Goal: Communication & Community: Ask a question

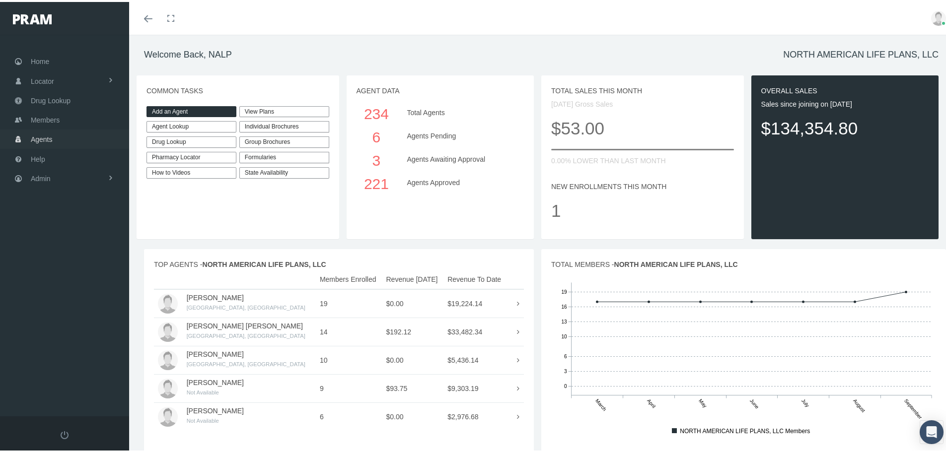
click at [50, 134] on span "Agents" at bounding box center [42, 137] width 22 height 19
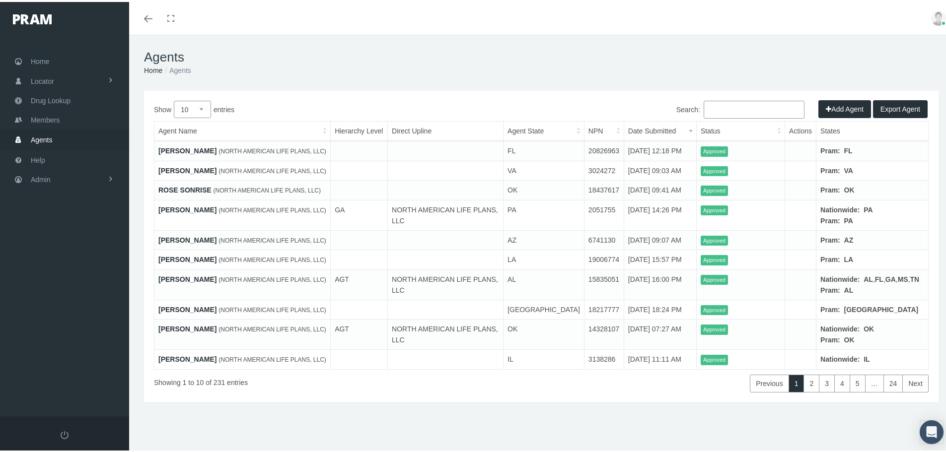
click at [898, 107] on button "Export Agent" at bounding box center [900, 107] width 55 height 18
click at [177, 74] on li "Agents" at bounding box center [176, 68] width 28 height 11
click at [177, 71] on li "Agents" at bounding box center [176, 68] width 28 height 11
click at [172, 12] on link "Toggle fullscreen" at bounding box center [171, 16] width 22 height 33
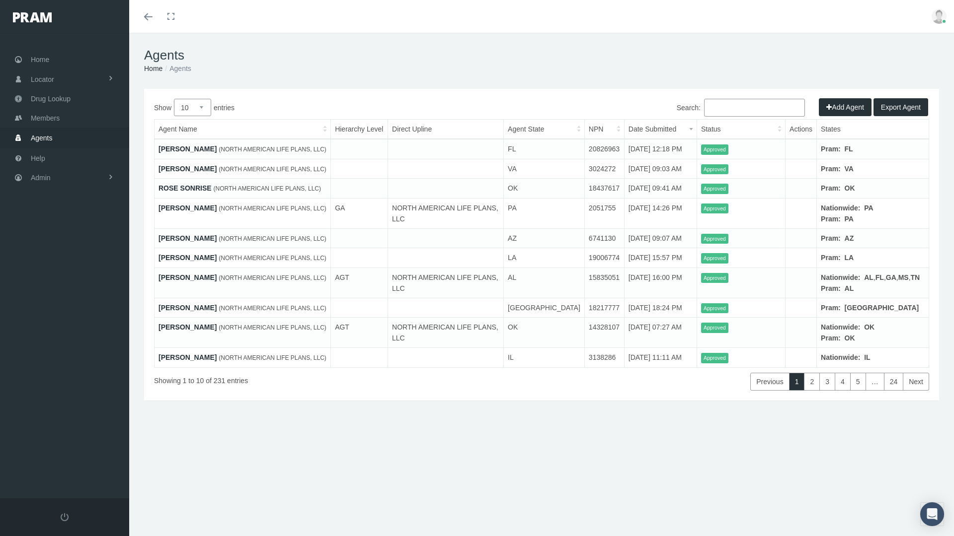
click at [900, 103] on span "Export Agent" at bounding box center [901, 107] width 40 height 8
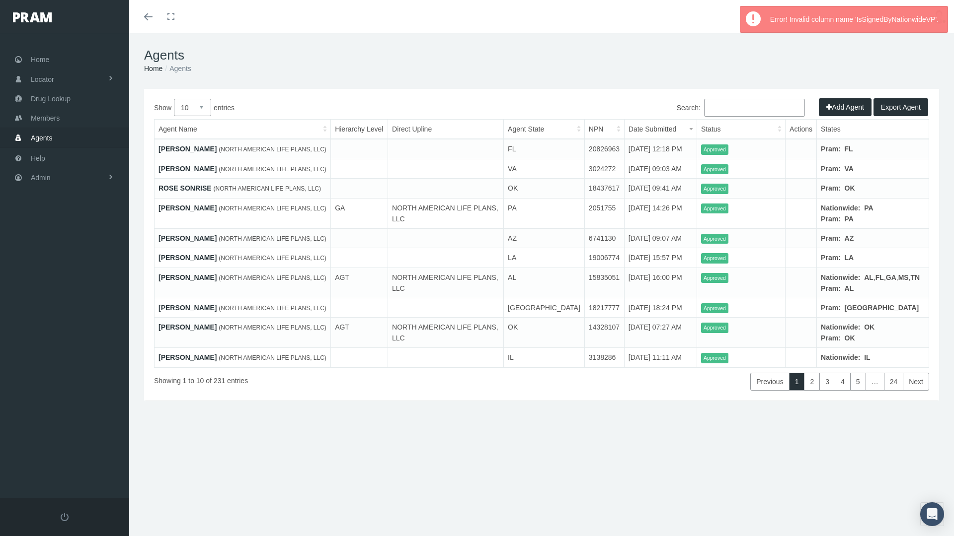
click at [930, 23] on div "Error! Invalid column name 'IsSignedByNationwideVP'." at bounding box center [856, 19] width 182 height 26
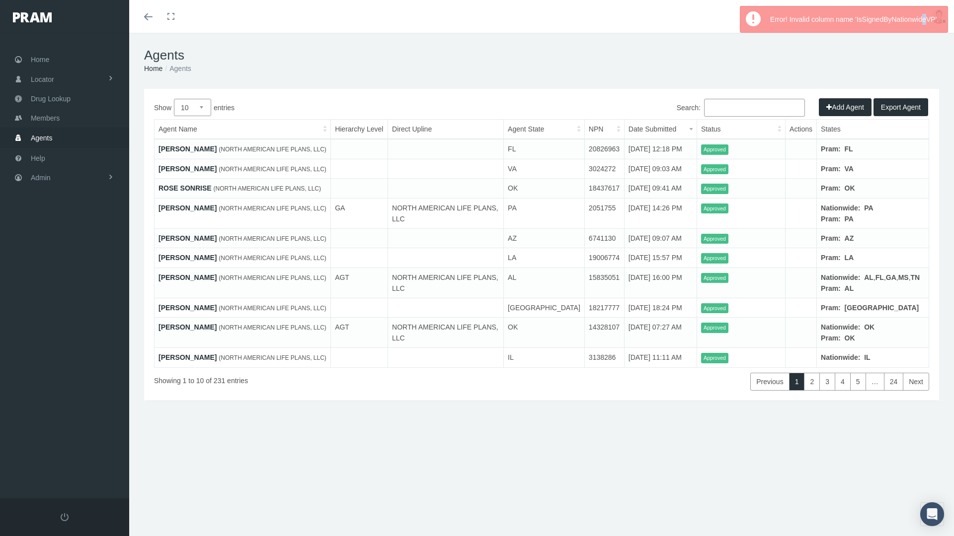
drag, startPoint x: 924, startPoint y: 23, endPoint x: 918, endPoint y: 26, distance: 6.5
click at [919, 26] on div "Error! Invalid column name 'IsSignedByNationwideVP'." at bounding box center [856, 19] width 182 height 26
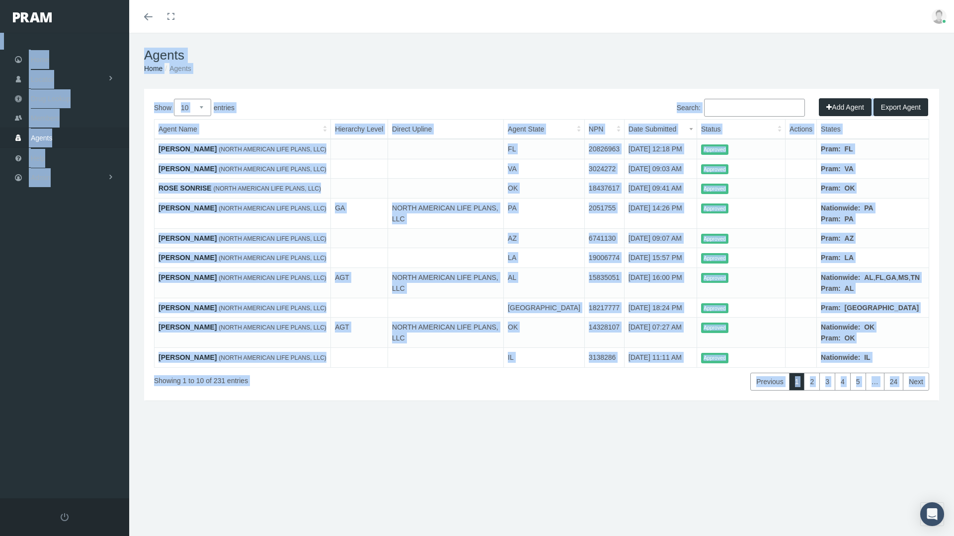
drag, startPoint x: 893, startPoint y: 28, endPoint x: 537, endPoint y: 35, distance: 356.1
click at [277, 72] on ol "Home Agents" at bounding box center [541, 68] width 795 height 11
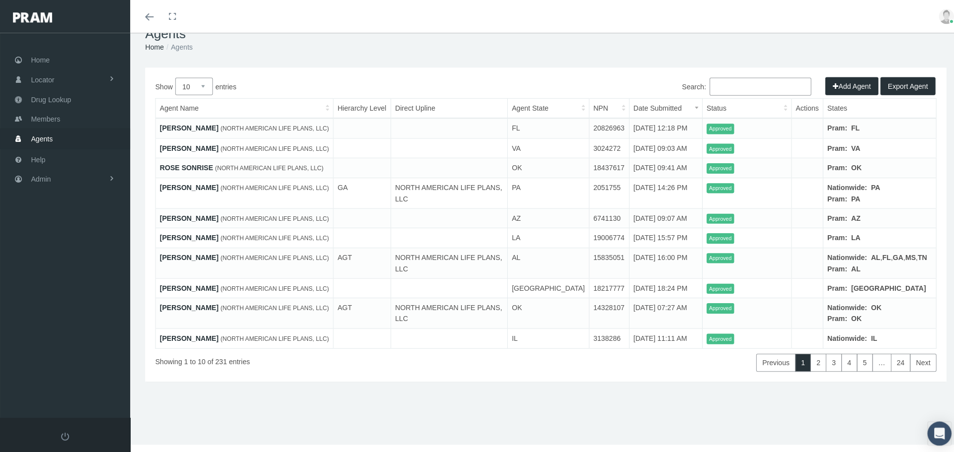
scroll to position [64, 0]
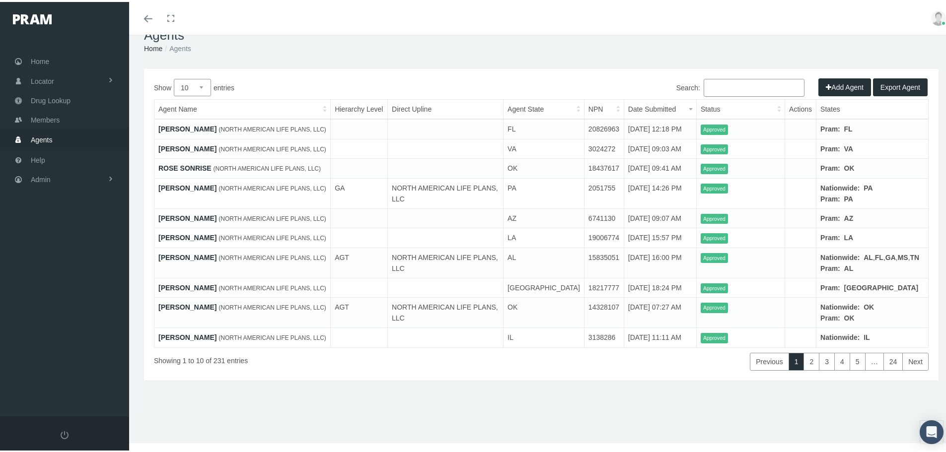
click at [823, 76] on button "Add Agent" at bounding box center [844, 85] width 53 height 18
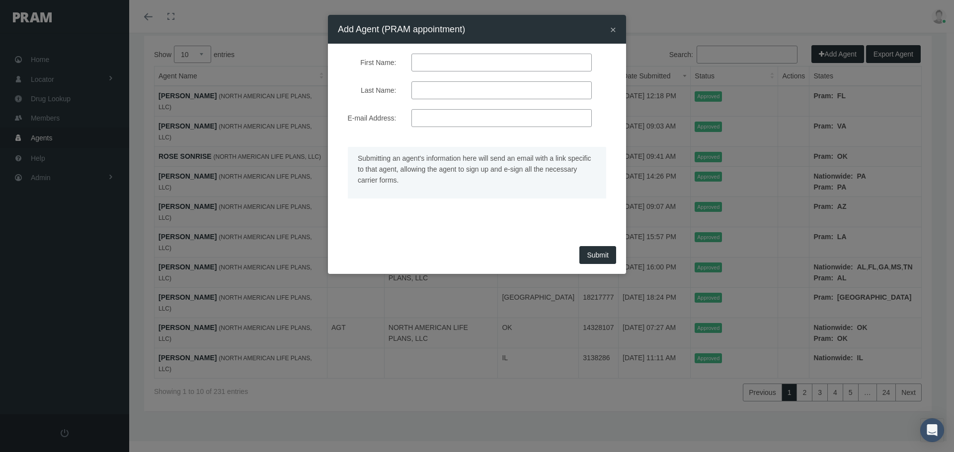
click at [599, 257] on button "Submit" at bounding box center [597, 255] width 37 height 18
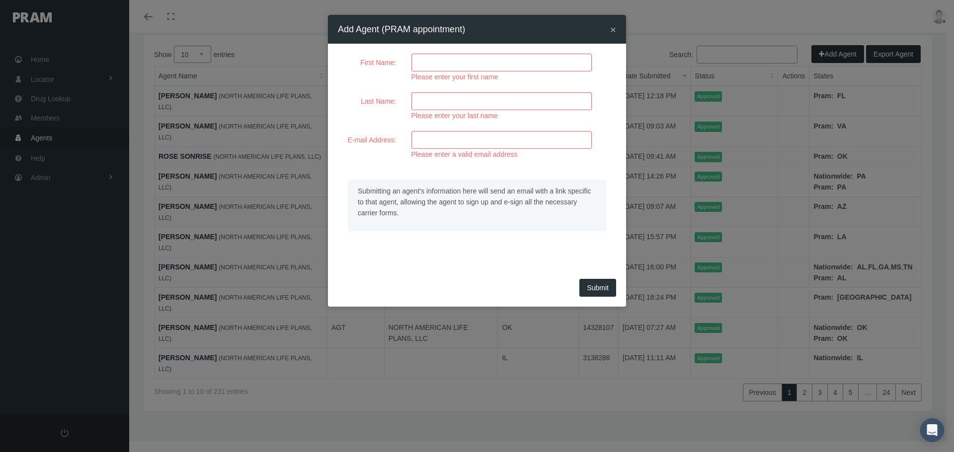
click at [611, 30] on span "×" at bounding box center [613, 29] width 6 height 11
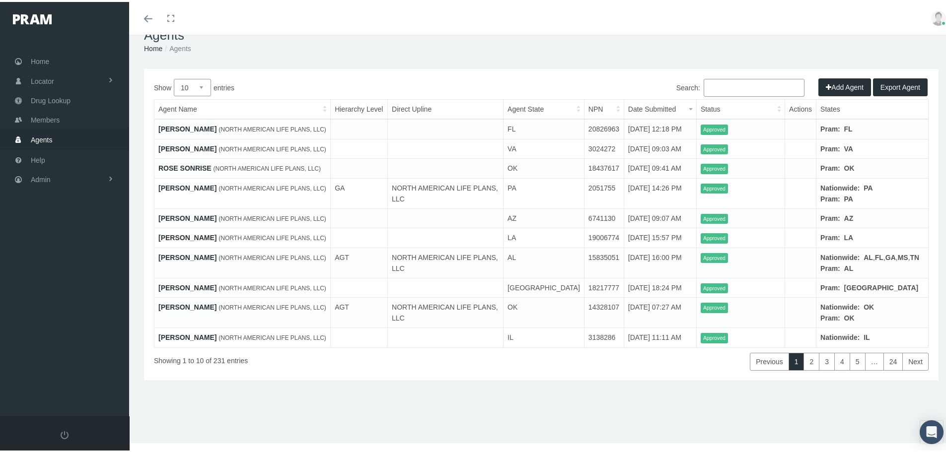
scroll to position [0, 0]
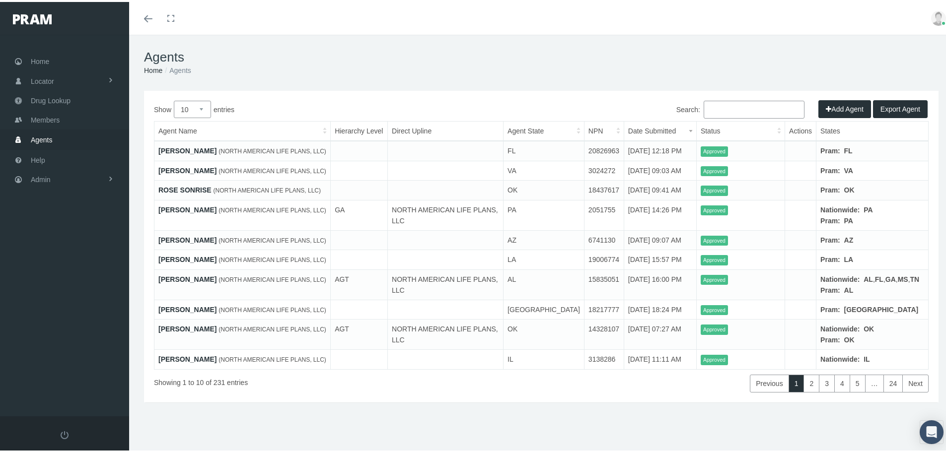
click at [212, 131] on th "Agent Name" at bounding box center [242, 130] width 176 height 20
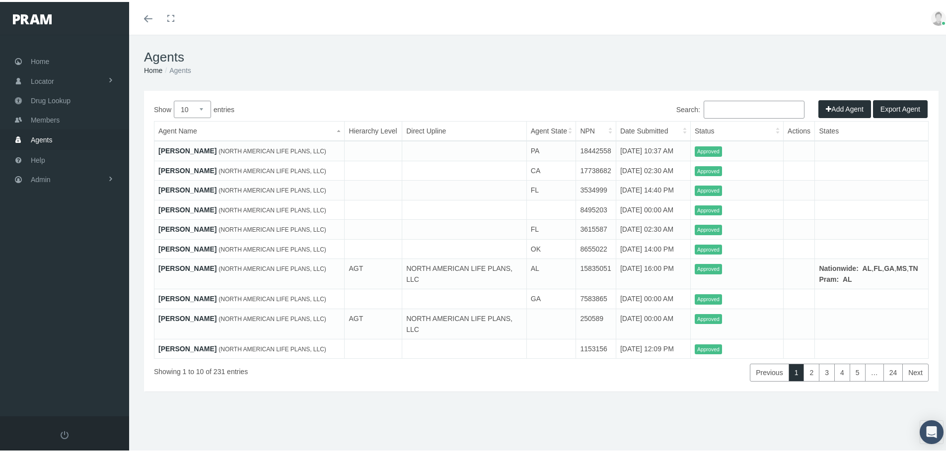
click at [904, 103] on span "Export Agent" at bounding box center [901, 107] width 40 height 8
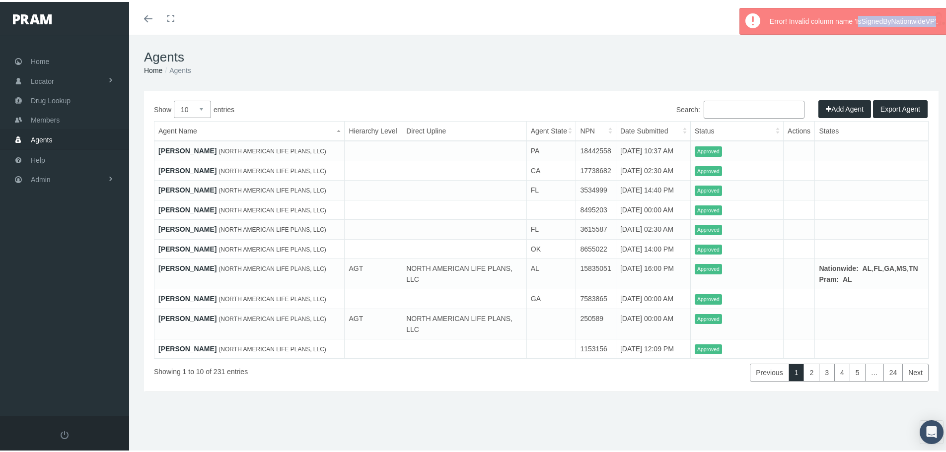
drag, startPoint x: 852, startPoint y: 20, endPoint x: 929, endPoint y: 22, distance: 77.0
click at [929, 22] on div "Error! Invalid column name 'IsSignedByNationwideVP'." at bounding box center [856, 19] width 182 height 26
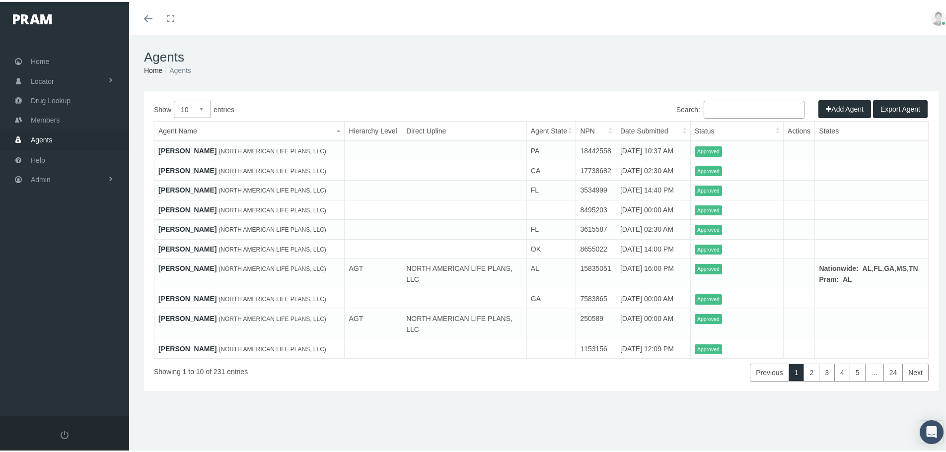
click at [829, 50] on h1 "Agents" at bounding box center [541, 55] width 795 height 15
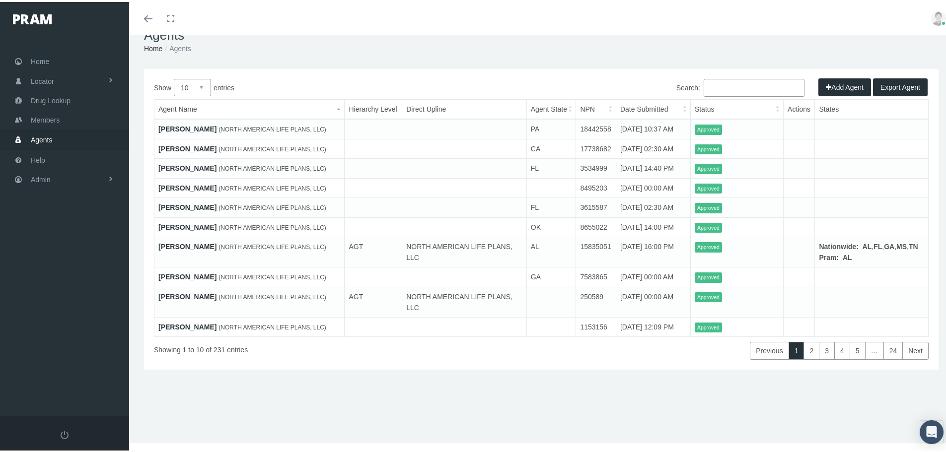
scroll to position [74, 0]
click at [902, 358] on link "Next" at bounding box center [915, 349] width 26 height 18
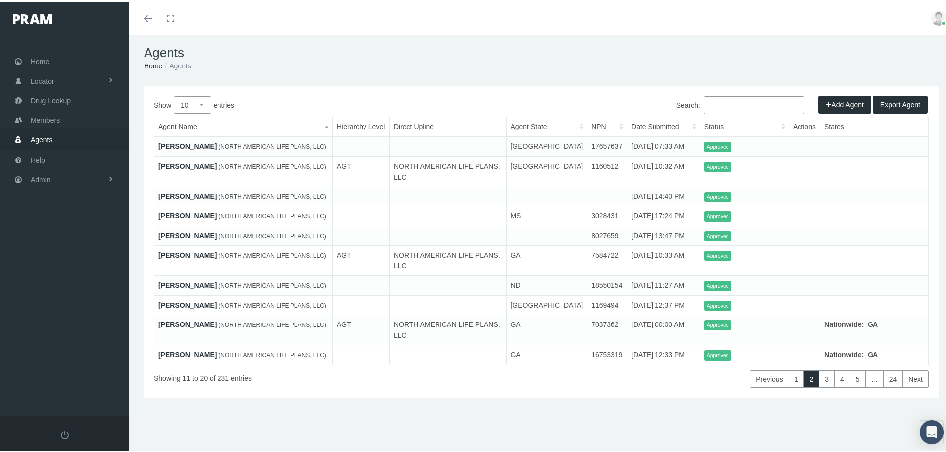
scroll to position [0, 0]
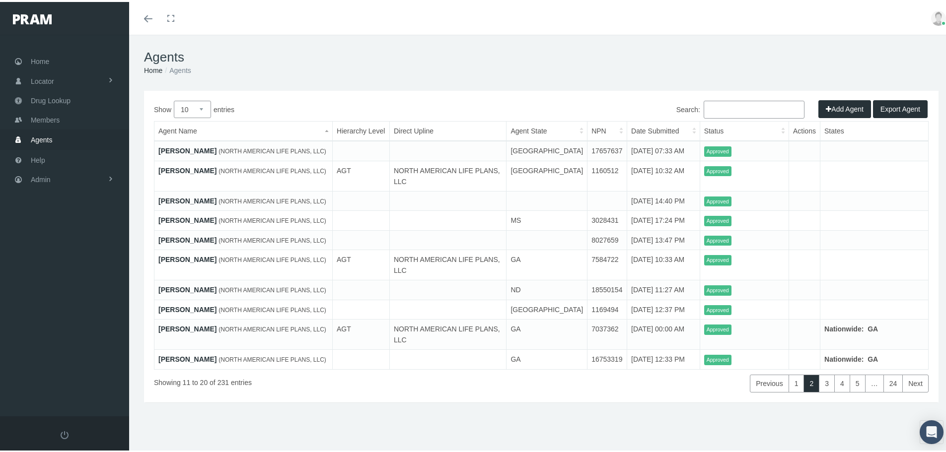
click at [824, 136] on th "States" at bounding box center [874, 130] width 108 height 20
click at [823, 129] on th "States" at bounding box center [874, 130] width 108 height 20
click at [789, 131] on th "Actions" at bounding box center [804, 130] width 31 height 20
click at [773, 129] on th "Status" at bounding box center [744, 130] width 89 height 20
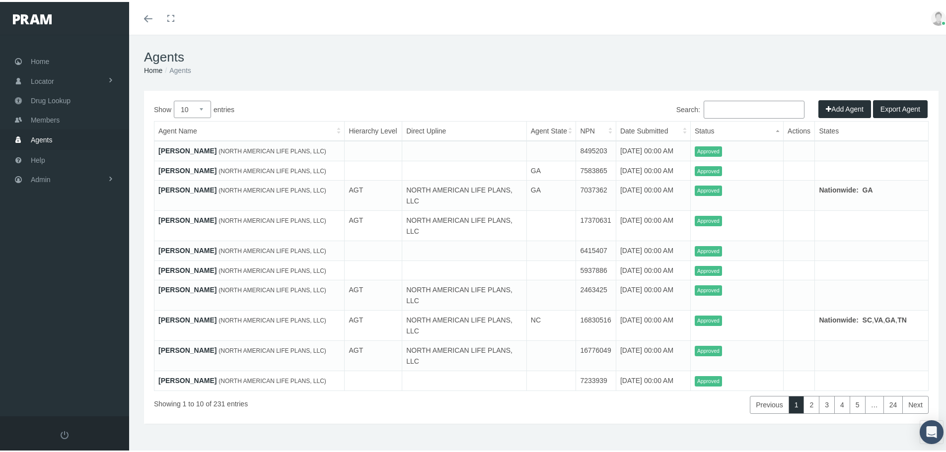
click at [826, 130] on th "States" at bounding box center [872, 130] width 114 height 20
click at [841, 130] on th "States" at bounding box center [872, 130] width 114 height 20
click at [824, 131] on th "States" at bounding box center [872, 130] width 114 height 20
click at [557, 126] on th "Agent State" at bounding box center [551, 130] width 50 height 20
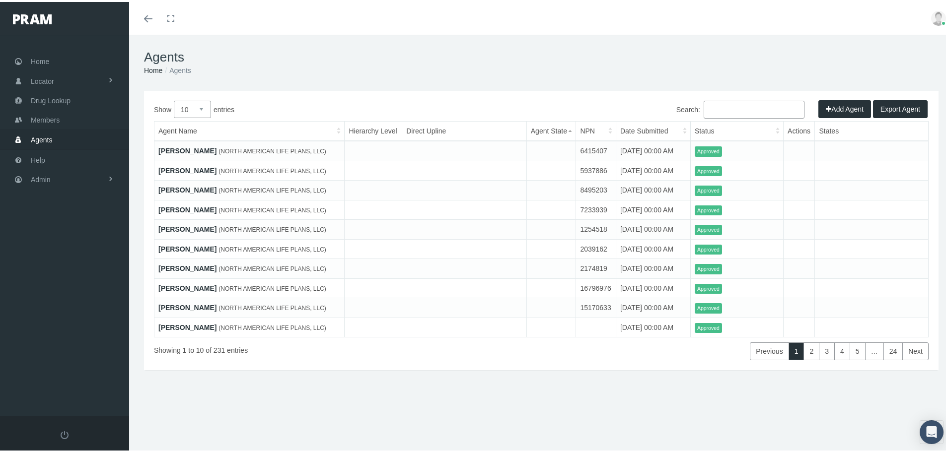
click at [557, 126] on th "Agent State" at bounding box center [551, 130] width 50 height 20
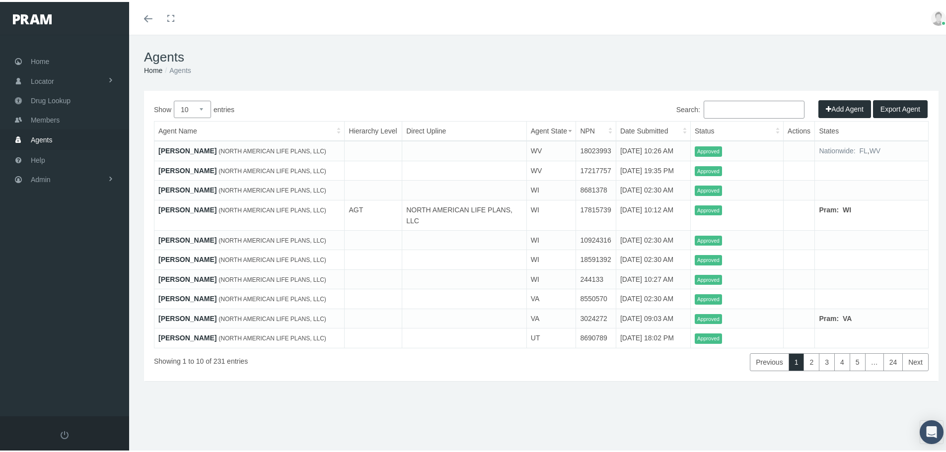
drag, startPoint x: 877, startPoint y: 110, endPoint x: 852, endPoint y: 123, distance: 28.0
click at [881, 110] on span "Export Agent" at bounding box center [901, 107] width 40 height 8
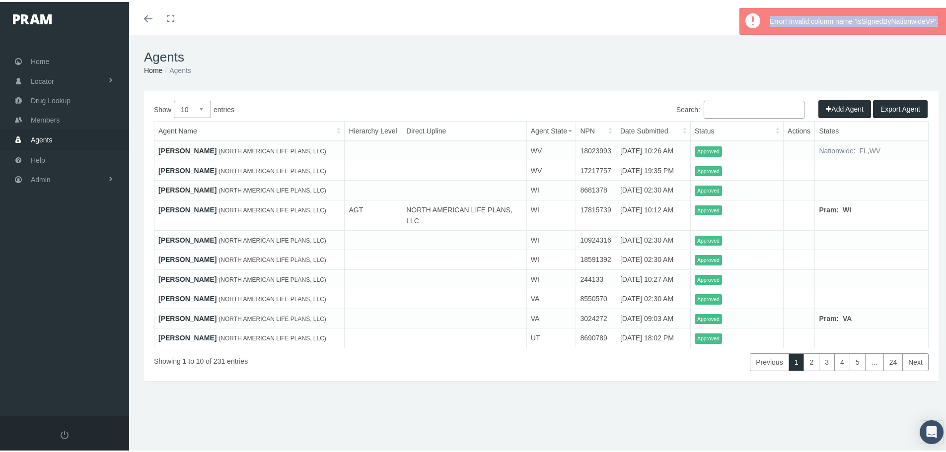
drag, startPoint x: 755, startPoint y: 18, endPoint x: 936, endPoint y: 20, distance: 180.3
click at [936, 20] on div "Error! Invalid column name 'IsSignedByNationwideVP'." at bounding box center [843, 19] width 208 height 27
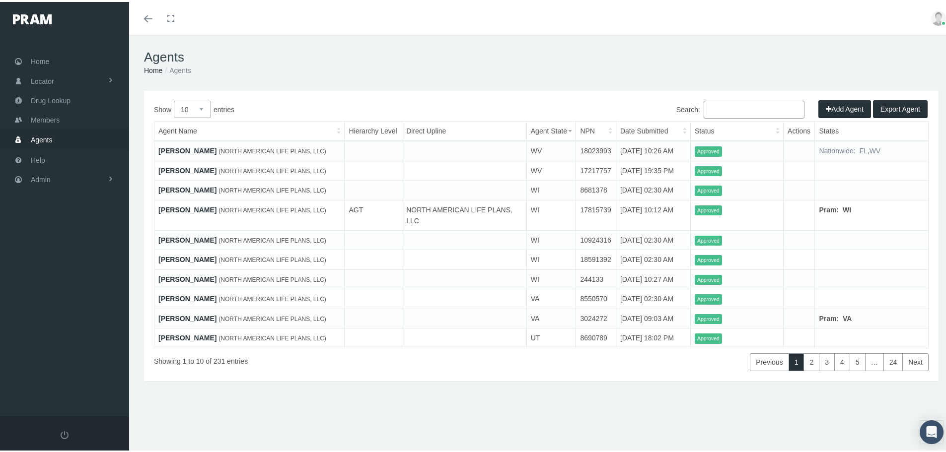
click at [931, 19] on img at bounding box center [938, 16] width 15 height 15
click at [35, 116] on span "Members" at bounding box center [45, 118] width 29 height 19
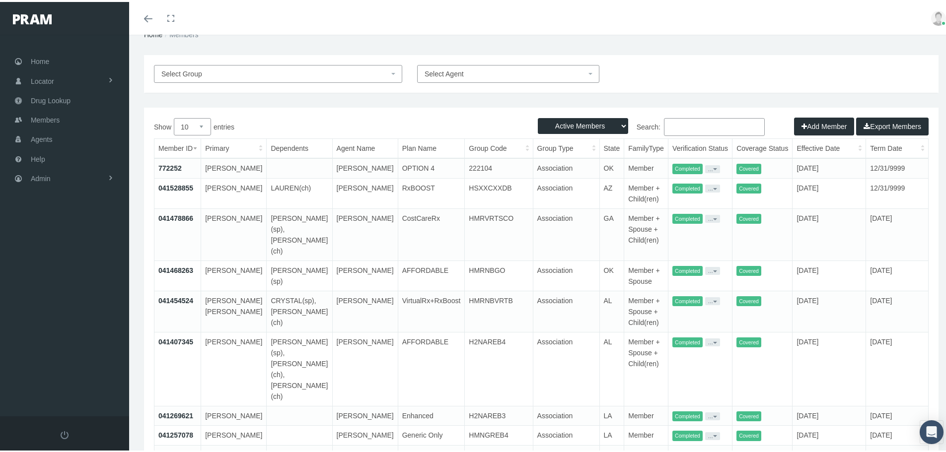
scroll to position [50, 0]
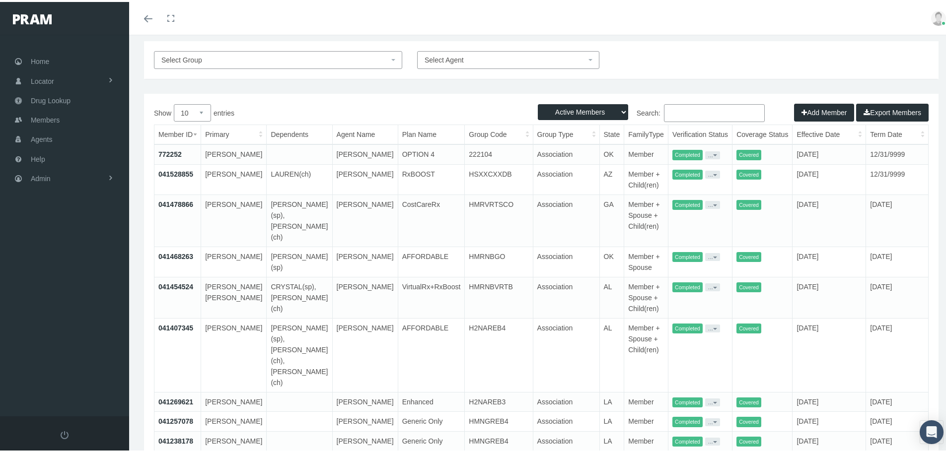
click at [581, 109] on select "Active Members Terminated Members Active & Terminated" at bounding box center [583, 110] width 90 height 16
click at [538, 102] on select "Active Members Terminated Members Active & Terminated" at bounding box center [583, 110] width 90 height 16
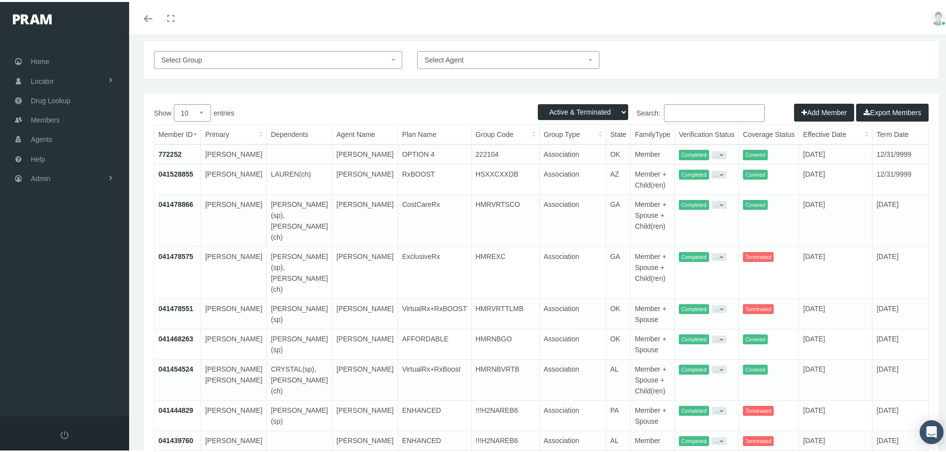
click at [581, 106] on select "Active Members Terminated Members Active & Terminated" at bounding box center [583, 110] width 90 height 16
click at [538, 102] on select "Active Members Terminated Members Active & Terminated" at bounding box center [583, 110] width 90 height 16
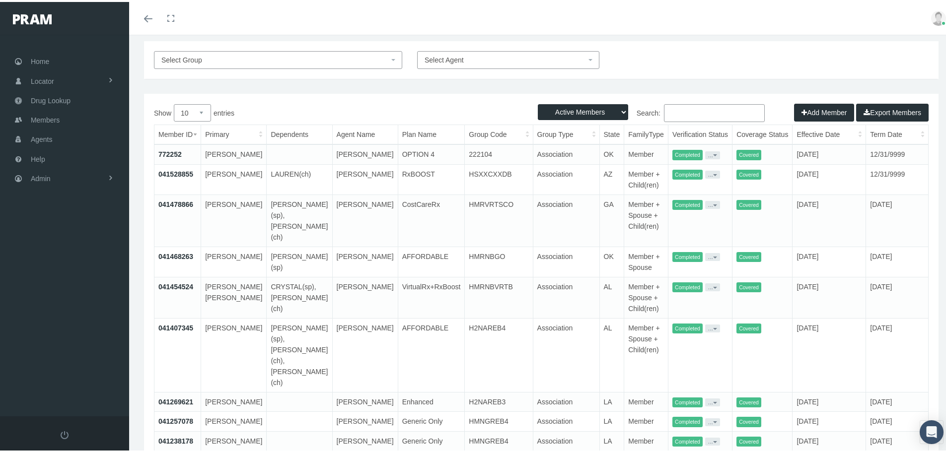
click at [573, 113] on select "Active Members Terminated Members Active & Terminated" at bounding box center [583, 110] width 90 height 16
click at [538, 102] on select "Active Members Terminated Members Active & Terminated" at bounding box center [583, 110] width 90 height 16
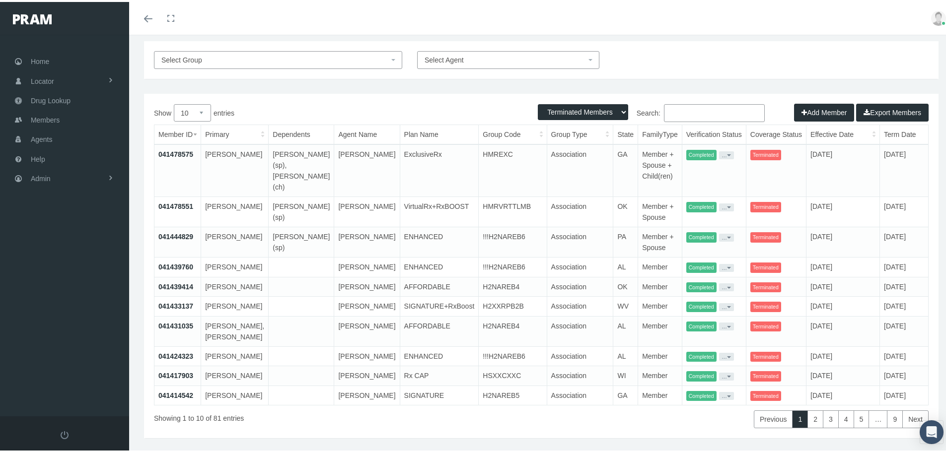
drag, startPoint x: 586, startPoint y: 104, endPoint x: 584, endPoint y: 114, distance: 10.1
click at [586, 104] on select "Active Members Terminated Members Active & Terminated" at bounding box center [583, 110] width 90 height 16
select select "3"
click at [538, 102] on select "Active Members Terminated Members Active & Terminated" at bounding box center [583, 110] width 90 height 16
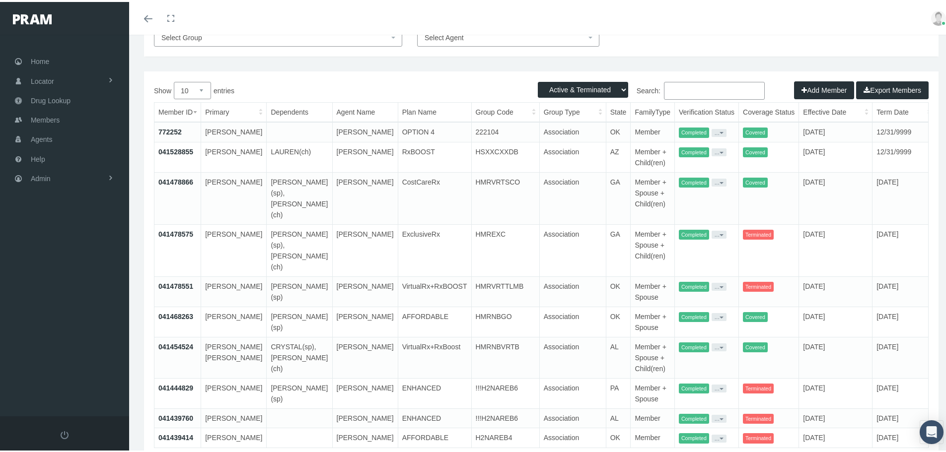
scroll to position [0, 0]
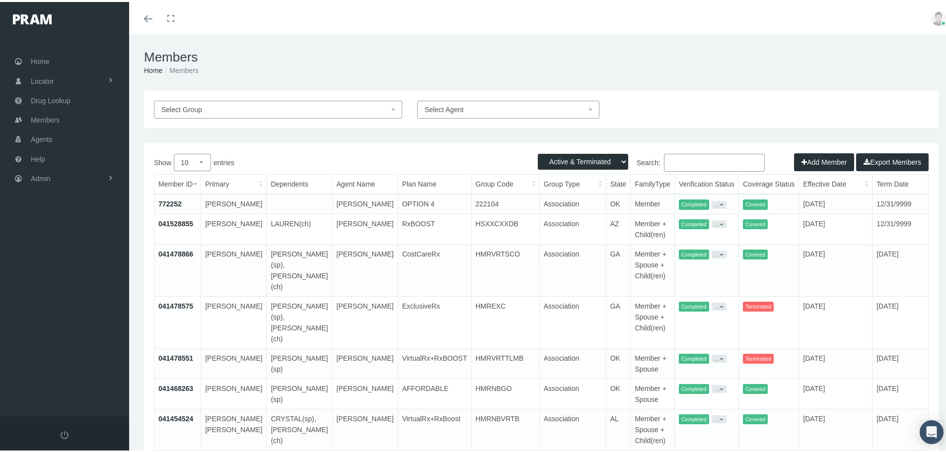
click at [866, 161] on button "Export Members" at bounding box center [892, 160] width 73 height 18
click at [56, 135] on link "Agents" at bounding box center [64, 137] width 129 height 19
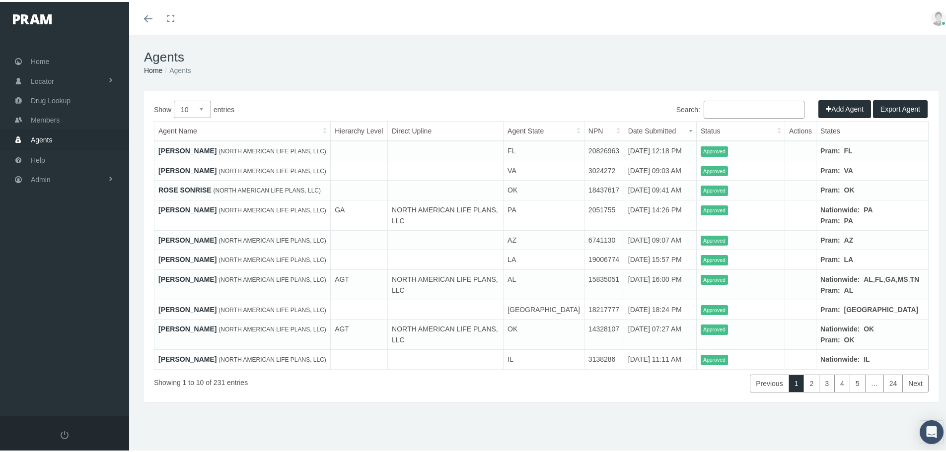
click at [894, 106] on button "Export Agent" at bounding box center [900, 107] width 55 height 18
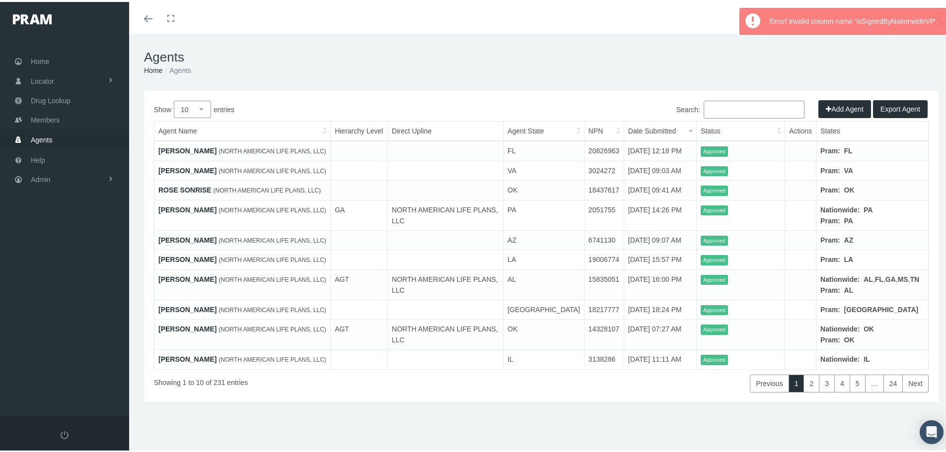
click at [820, 18] on div "Error! Invalid column name 'IsSignedByNationwideVP'." at bounding box center [856, 19] width 182 height 26
click at [820, 19] on div "Error! Invalid column name 'IsSignedByNationwideVP'." at bounding box center [856, 19] width 182 height 26
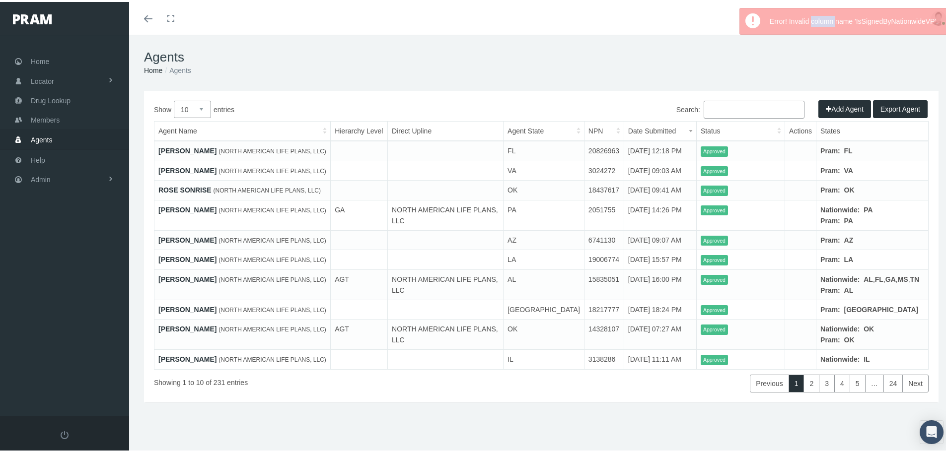
click at [820, 19] on div "Error! Invalid column name 'IsSignedByNationwideVP'." at bounding box center [856, 19] width 182 height 26
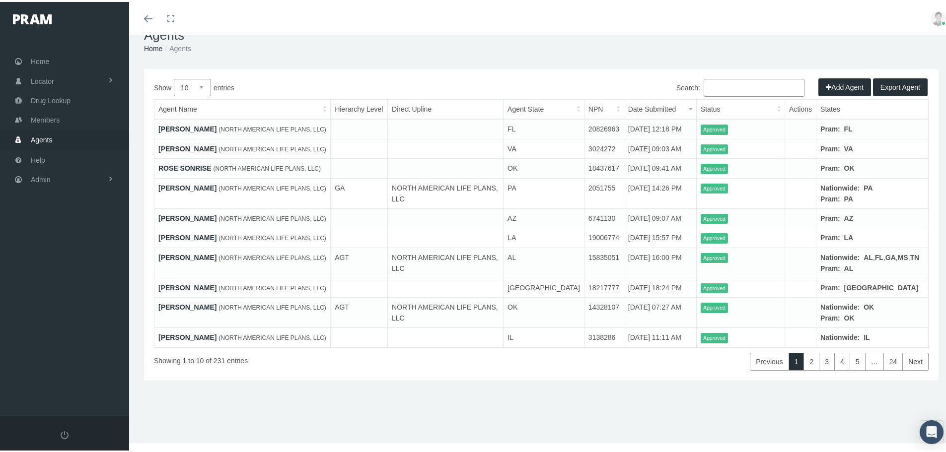
scroll to position [64, 0]
click at [903, 369] on link "Next" at bounding box center [915, 360] width 26 height 18
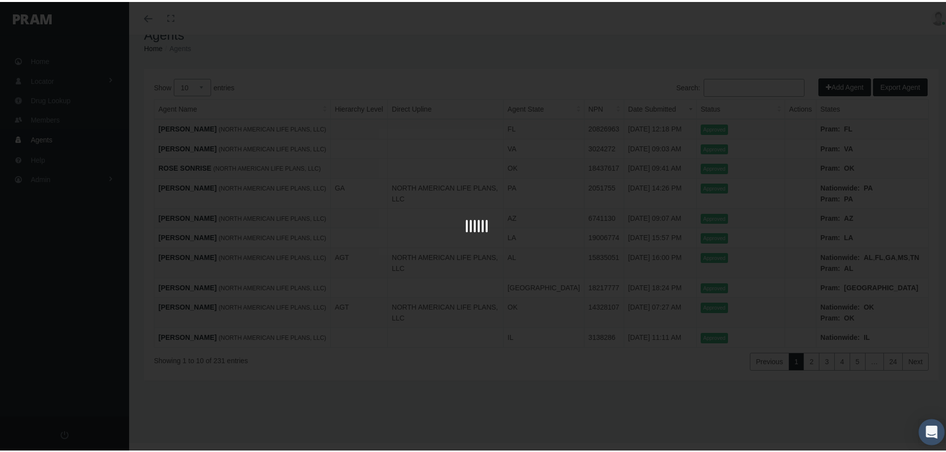
scroll to position [64, 0]
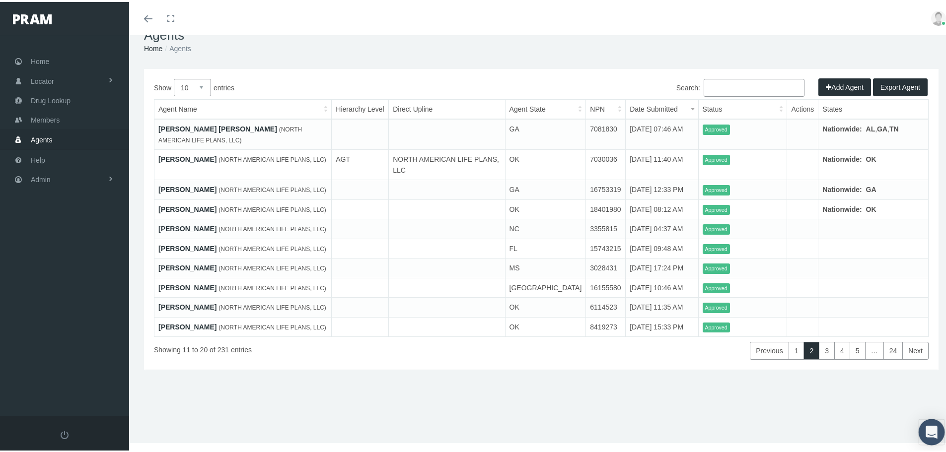
click at [920, 425] on div "Open Intercom Messenger" at bounding box center [932, 431] width 26 height 26
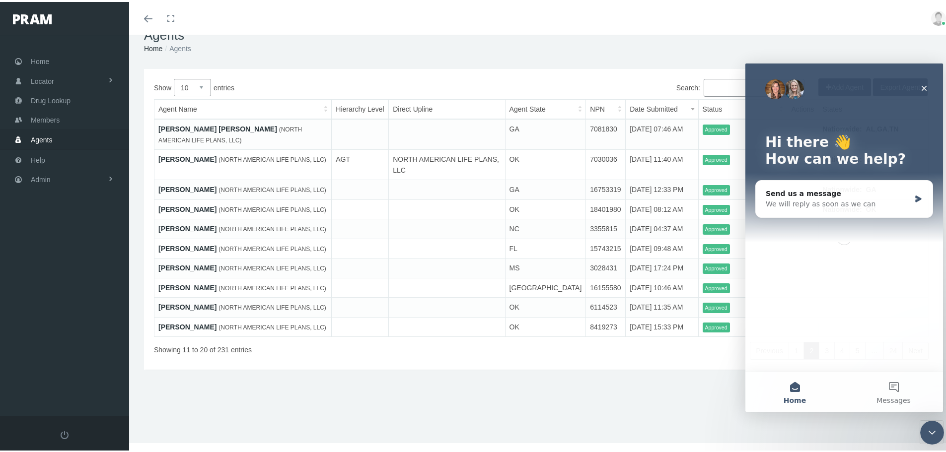
scroll to position [0, 0]
click at [832, 204] on div "We will reply as soon as we can" at bounding box center [838, 204] width 145 height 10
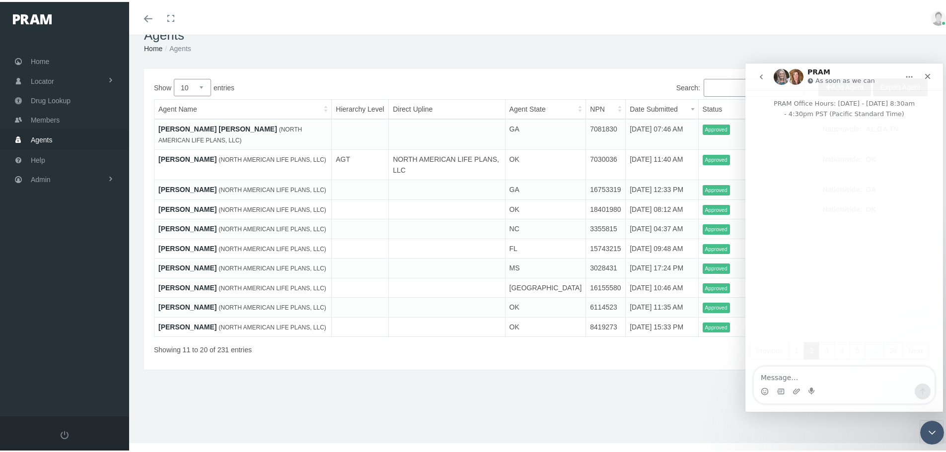
click at [785, 373] on textarea "Message…" at bounding box center [844, 375] width 181 height 17
type textarea "WHY CANT I DOWNLOAD THE AGENT LIST? IT SAYS ERRORS INVALID COLUMN NAME"
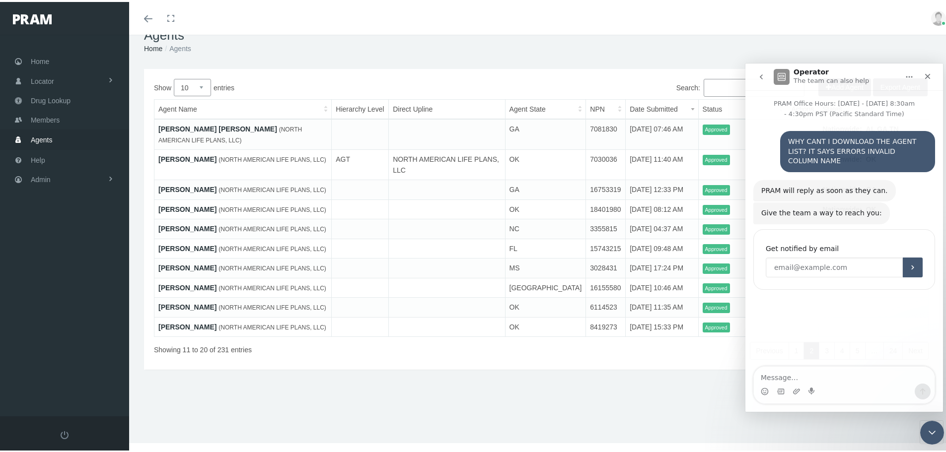
click at [849, 257] on input "Enter your email" at bounding box center [834, 267] width 137 height 20
type input "NPALLE@NA-INSURANCE.COM"
click at [920, 257] on button "Submit" at bounding box center [913, 267] width 20 height 20
click at [651, 358] on div "Previous 1 2 3 4 5 … 24 Next" at bounding box center [703, 346] width 452 height 23
click at [926, 76] on icon "Close" at bounding box center [928, 76] width 8 height 8
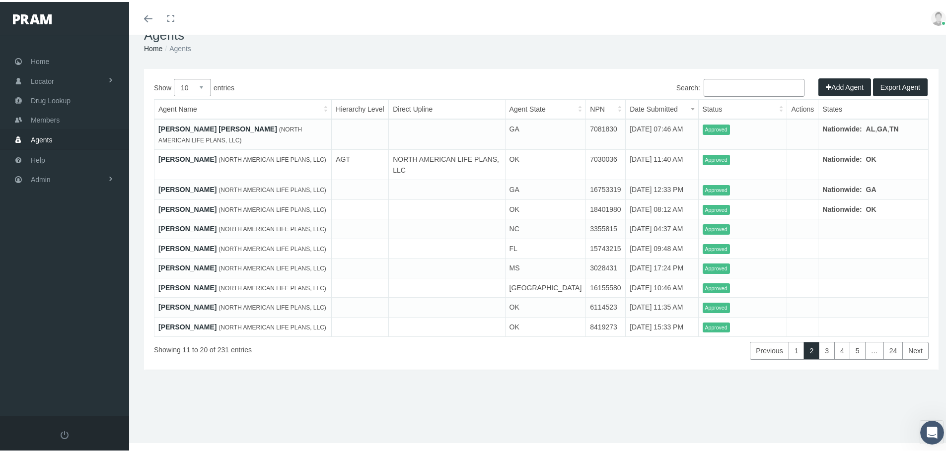
click at [912, 81] on span "Export Agent" at bounding box center [901, 85] width 40 height 8
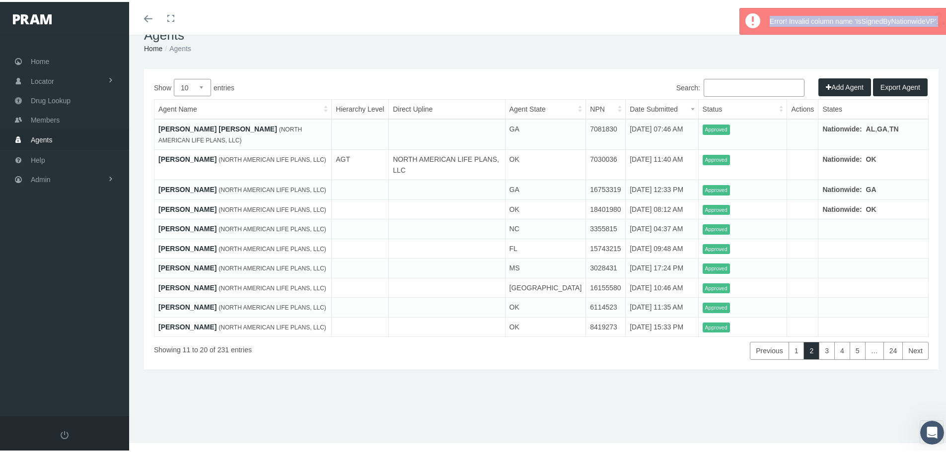
drag, startPoint x: 761, startPoint y: 14, endPoint x: 934, endPoint y: 20, distance: 172.4
click at [934, 20] on div "Error! Invalid column name 'IsSignedByNationwideVP'." at bounding box center [856, 19] width 182 height 26
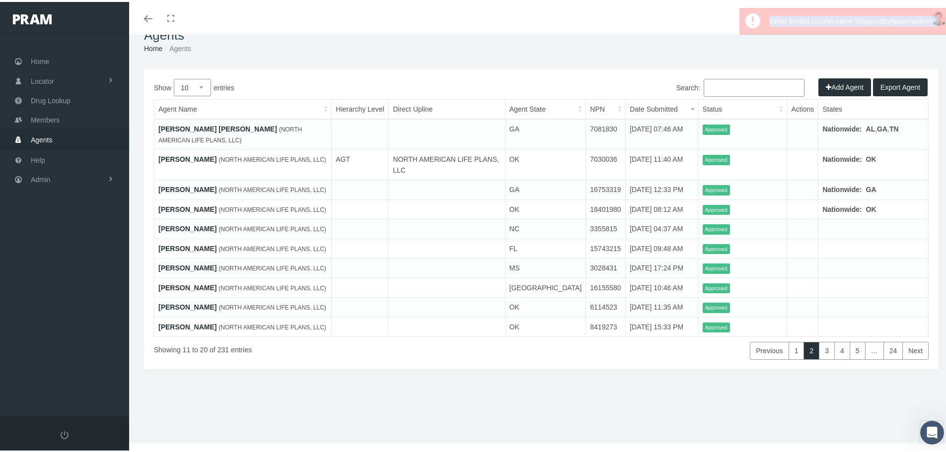
copy div "Error! Invalid column name 'IsSignedByNationwideVP'."
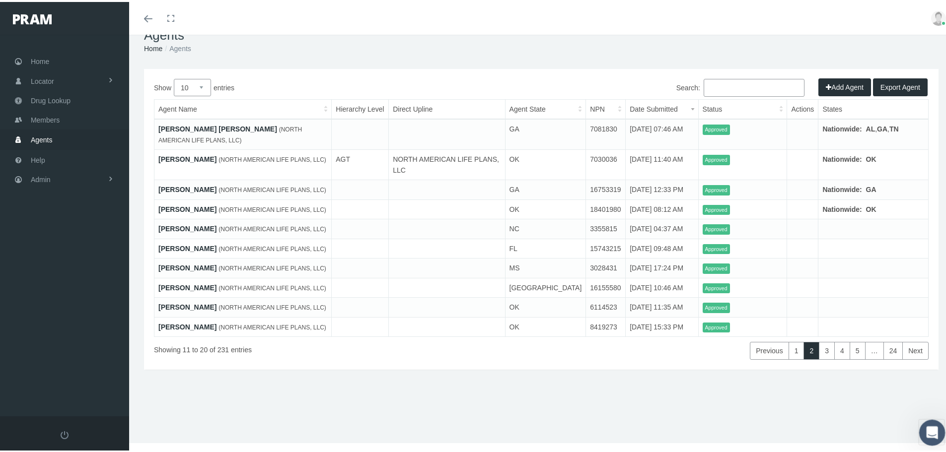
click at [927, 426] on icon "Open Intercom Messenger" at bounding box center [931, 432] width 16 height 16
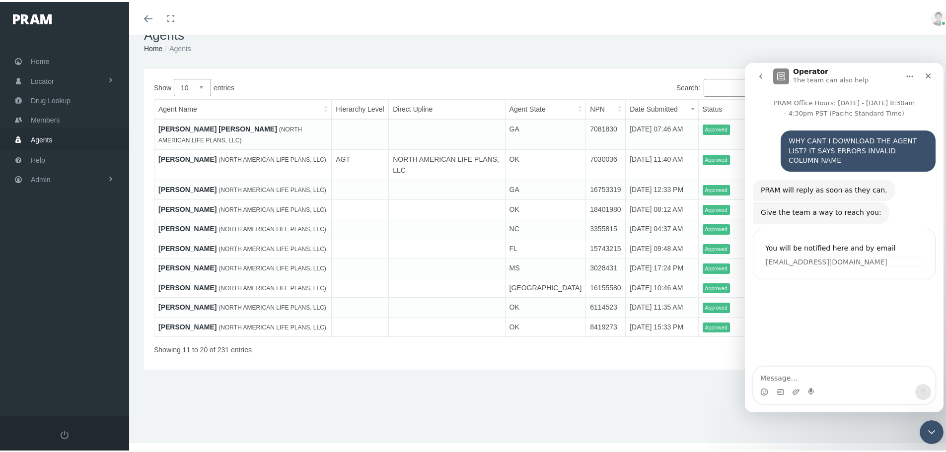
click at [811, 377] on textarea "Message…" at bounding box center [844, 375] width 182 height 17
type textarea "Error! Invalid column name 'IsSignedByNationwideVP'. THIS IS THE ERROR IM GETTI…"
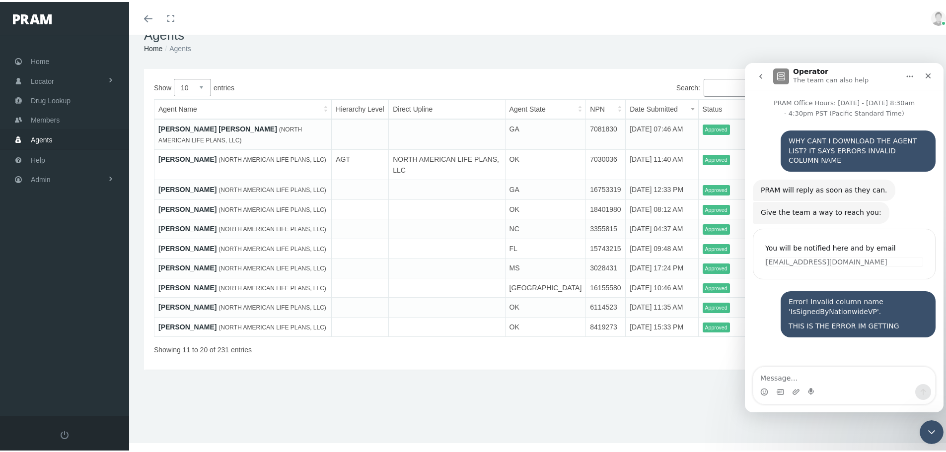
click at [591, 368] on div "Show 10 25 50 100 entries Search: Agent Name Hierarchy Level Direct Upline Agen…" at bounding box center [541, 217] width 795 height 301
click at [543, 77] on div "Search:" at bounding box center [734, 87] width 387 height 20
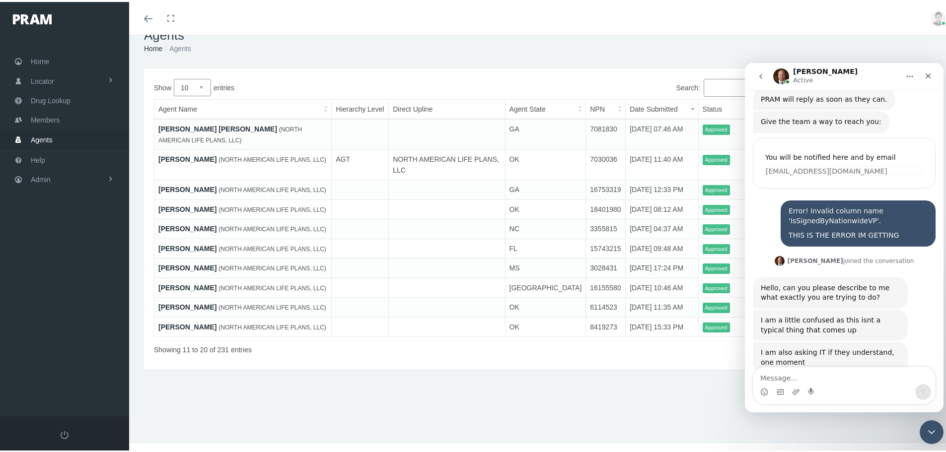
scroll to position [108, 0]
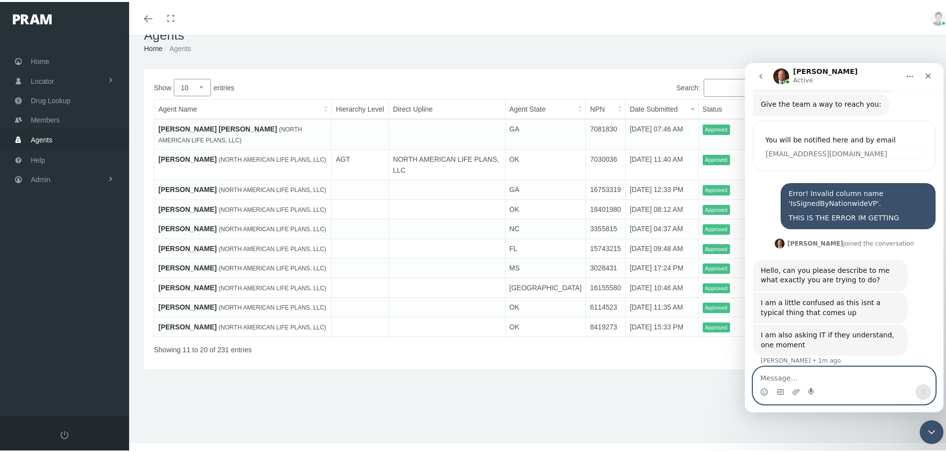
click at [779, 375] on textarea "Message…" at bounding box center [844, 375] width 182 height 17
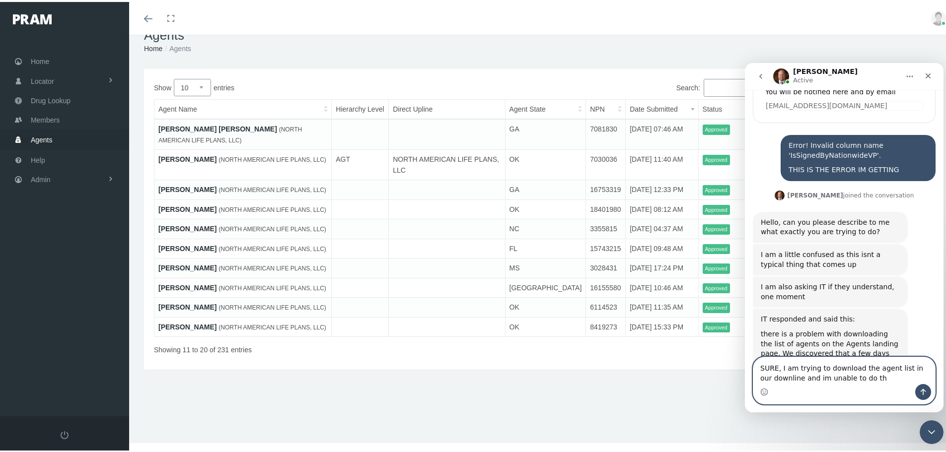
scroll to position [185, 0]
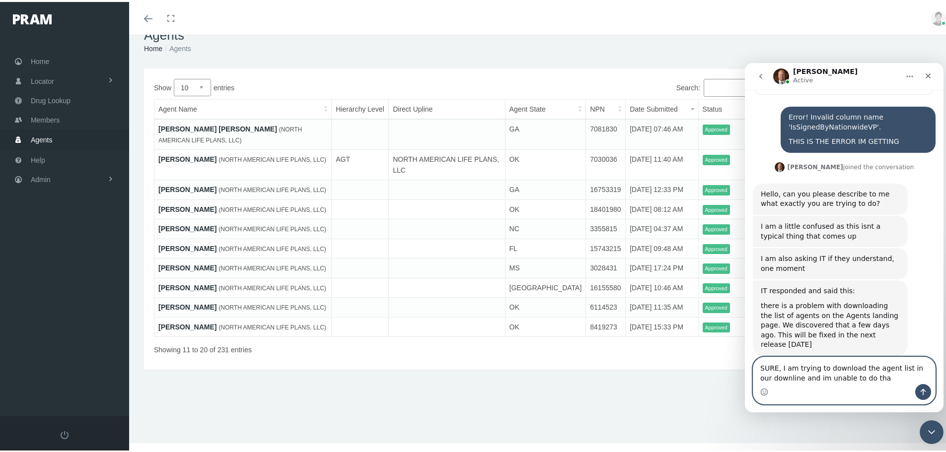
type textarea "SURE, I am trying to download the agent list in our downline and im unable to d…"
drag, startPoint x: 874, startPoint y: 378, endPoint x: 756, endPoint y: 365, distance: 118.4
click at [756, 365] on textarea "SURE, I am trying to download the agent list in our downline and im unable to d…" at bounding box center [844, 370] width 182 height 27
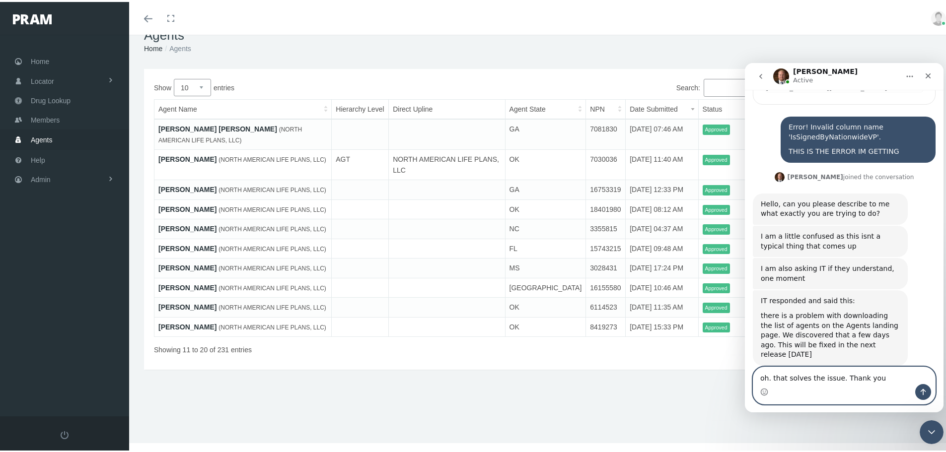
type textarea "oh. that solves the issue. Thank you!"
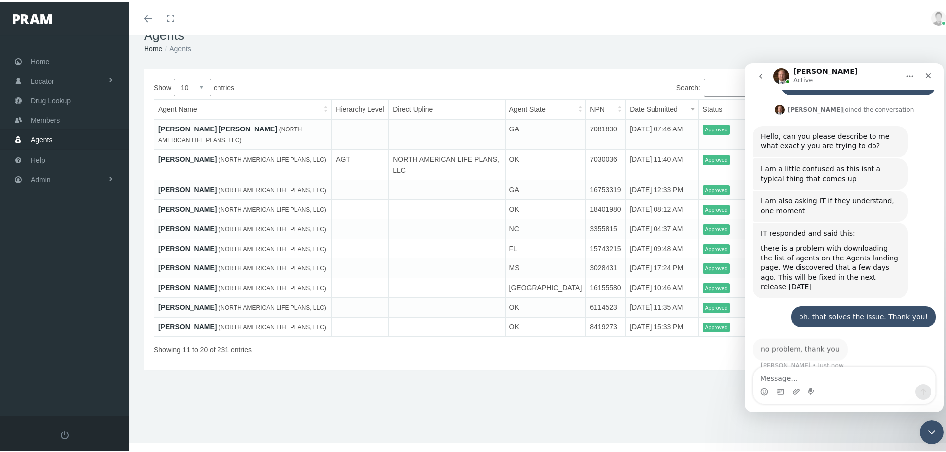
scroll to position [234, 0]
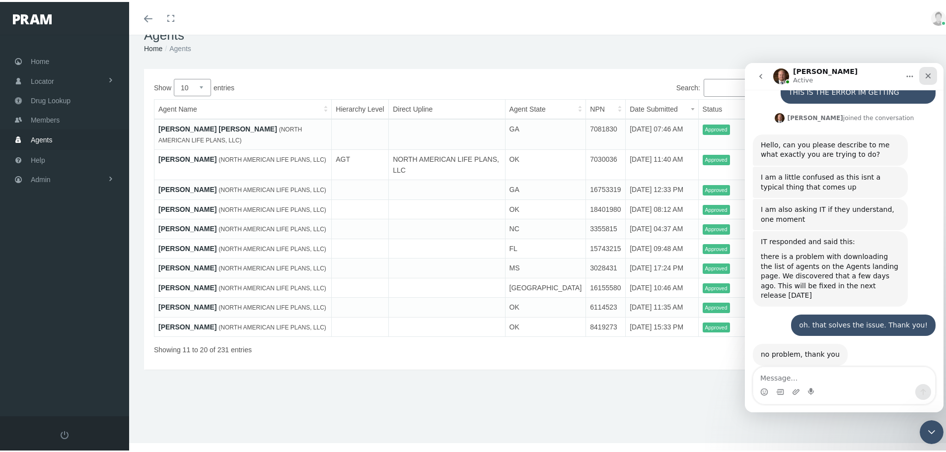
click at [929, 74] on icon "Close" at bounding box center [928, 75] width 5 height 5
